Goal: Task Accomplishment & Management: Complete application form

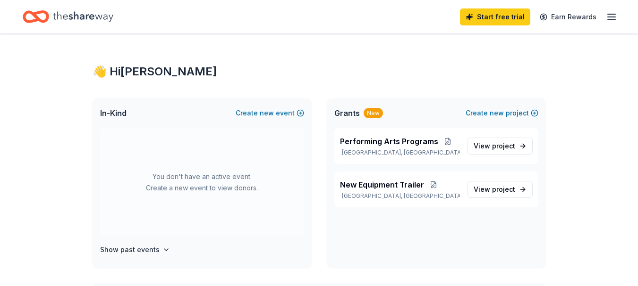
click at [77, 16] on icon "Home" at bounding box center [83, 16] width 60 height 10
click at [500, 113] on span "new" at bounding box center [496, 113] width 14 height 11
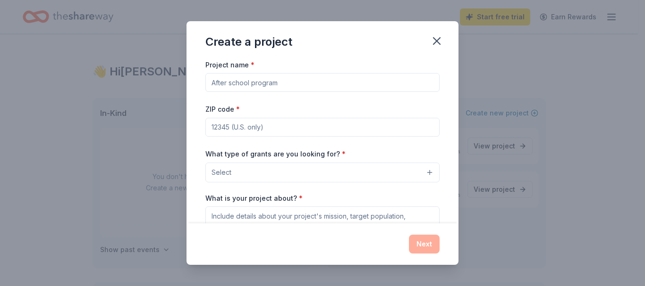
click at [357, 175] on button "Select" at bounding box center [322, 173] width 234 height 20
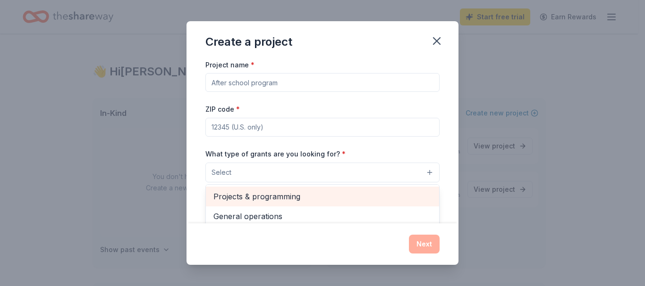
scroll to position [47, 0]
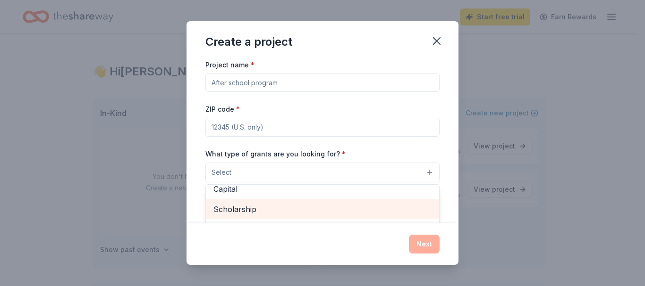
click at [245, 211] on span "Scholarship" at bounding box center [322, 209] width 218 height 12
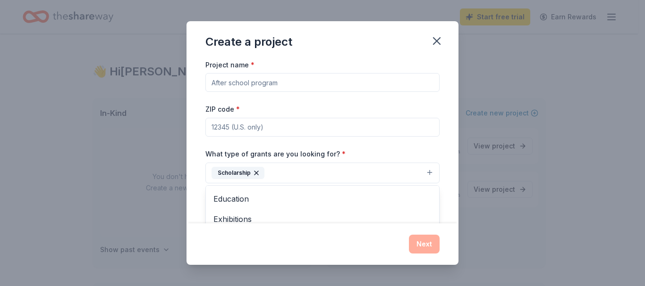
scroll to position [92, 0]
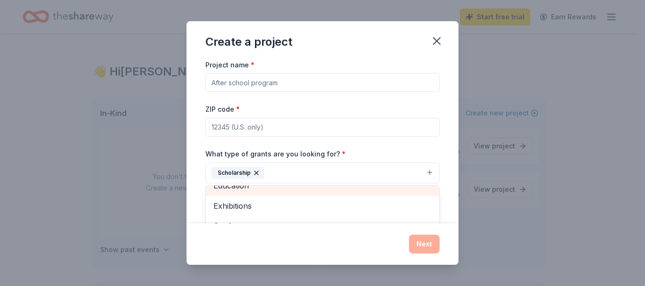
click at [236, 189] on div "Education" at bounding box center [322, 186] width 233 height 20
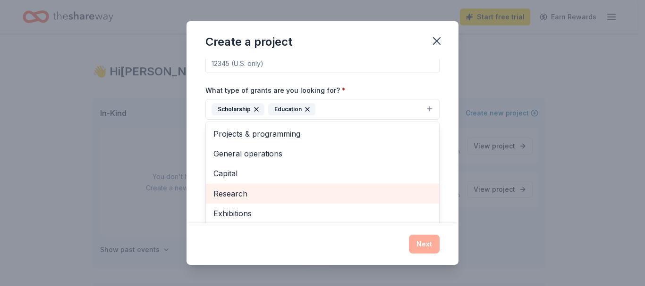
scroll to position [47, 0]
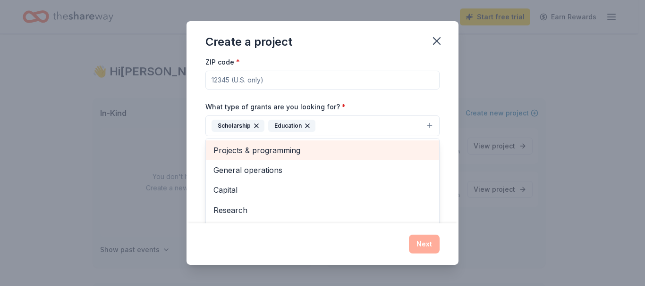
click at [307, 154] on span "Projects & programming" at bounding box center [322, 150] width 218 height 12
click at [307, 154] on span "General operations" at bounding box center [322, 150] width 218 height 12
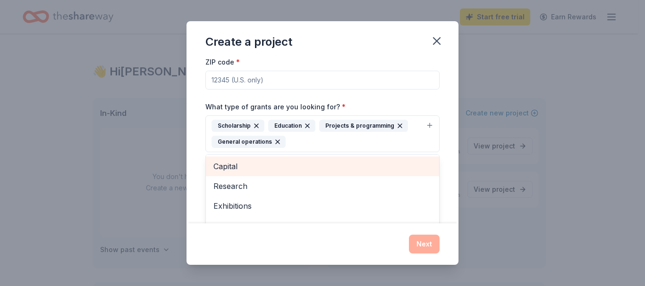
click at [340, 51] on div "Create a project Project name * ZIP code * What type of grants are you looking …" at bounding box center [322, 143] width 272 height 244
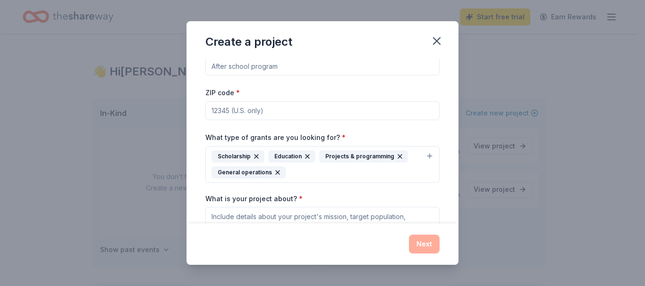
scroll to position [0, 0]
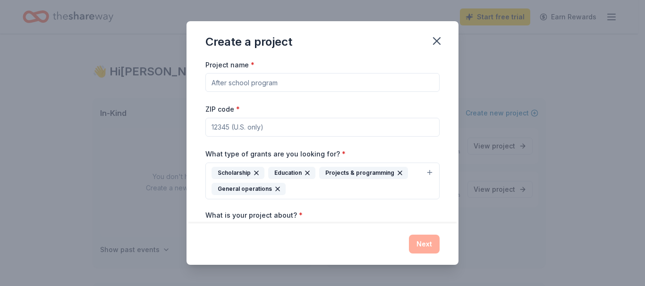
click at [329, 82] on input "Project name *" at bounding box center [322, 82] width 234 height 19
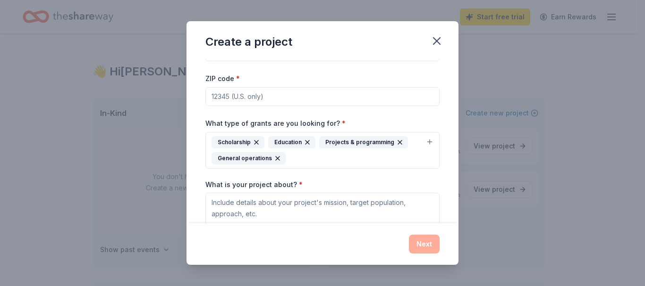
scroll to position [47, 0]
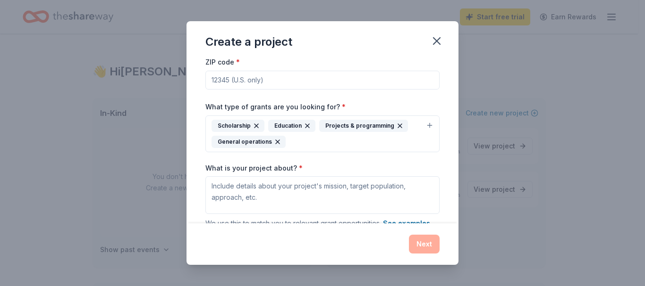
type input "Performing Arts"
click at [292, 81] on input "ZIP code *" at bounding box center [322, 80] width 234 height 19
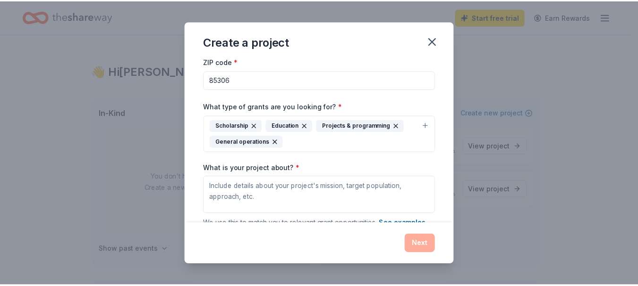
scroll to position [94, 0]
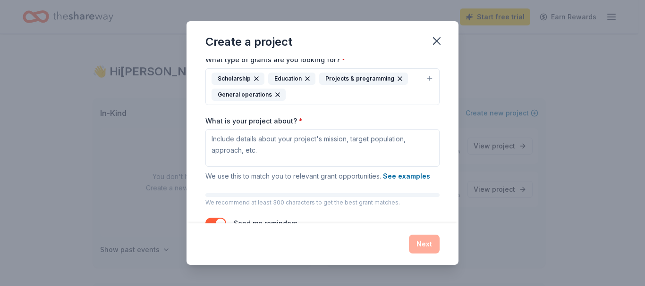
type input "85306"
click at [378, 135] on textarea "What is your project about? *" at bounding box center [322, 148] width 234 height 38
click at [436, 43] on icon "button" at bounding box center [436, 40] width 13 height 13
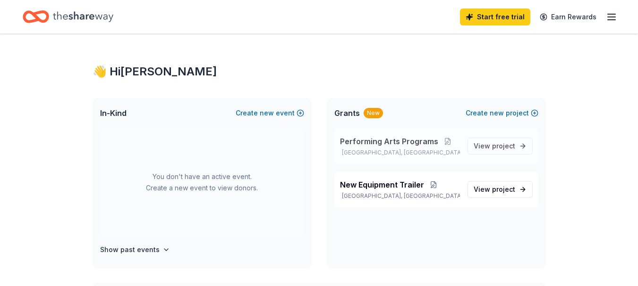
click at [400, 146] on span "Performing Arts Programs" at bounding box center [389, 141] width 98 height 11
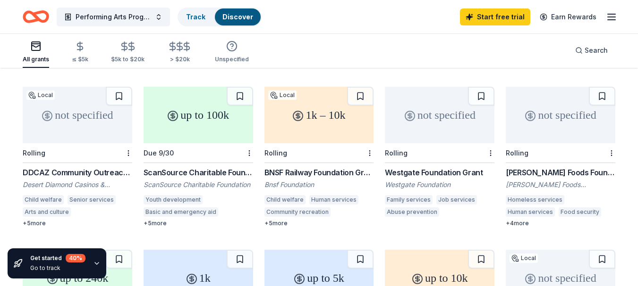
scroll to position [425, 0]
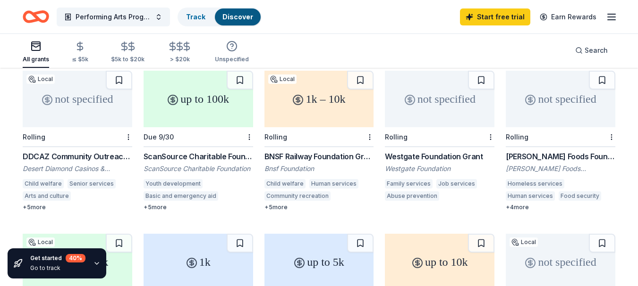
click at [157, 204] on div "+ 5 more" at bounding box center [197, 208] width 109 height 8
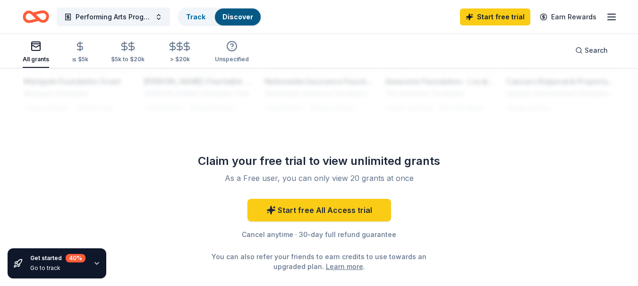
scroll to position [897, 0]
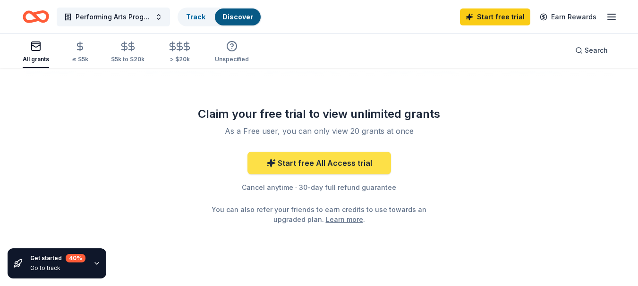
click at [297, 152] on link "Start free All Access trial" at bounding box center [318, 163] width 143 height 23
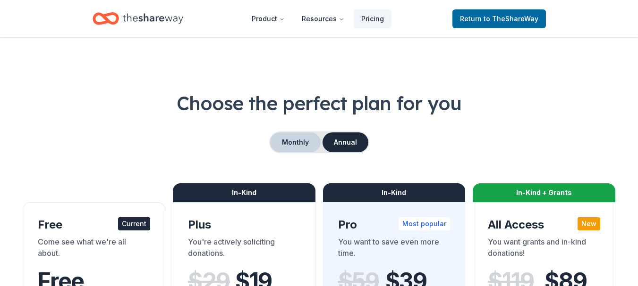
click at [296, 145] on button "Monthly" at bounding box center [295, 143] width 50 height 20
